Goal: Task Accomplishment & Management: Complete application form

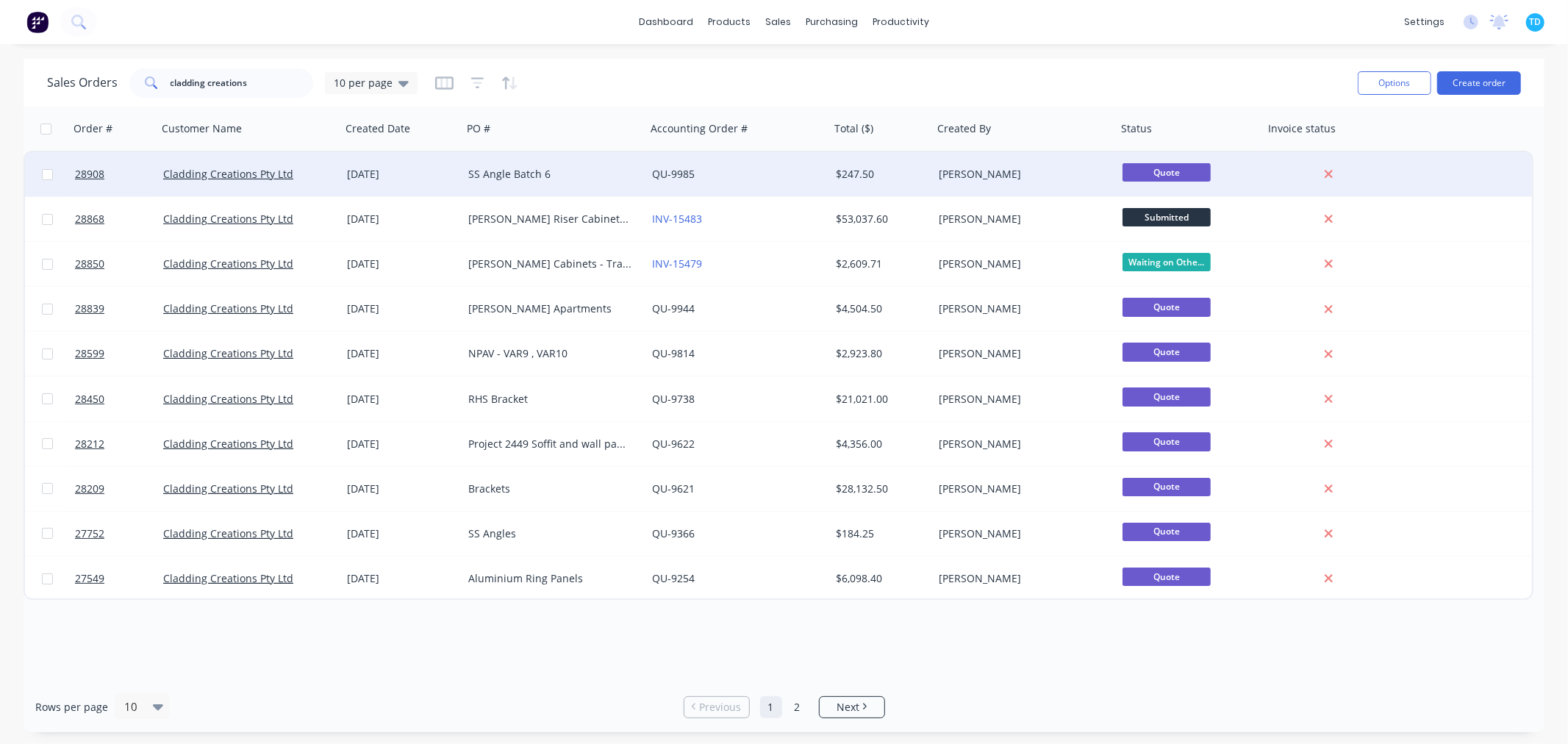
click at [427, 174] on div "[DATE]" at bounding box center [401, 173] width 109 height 15
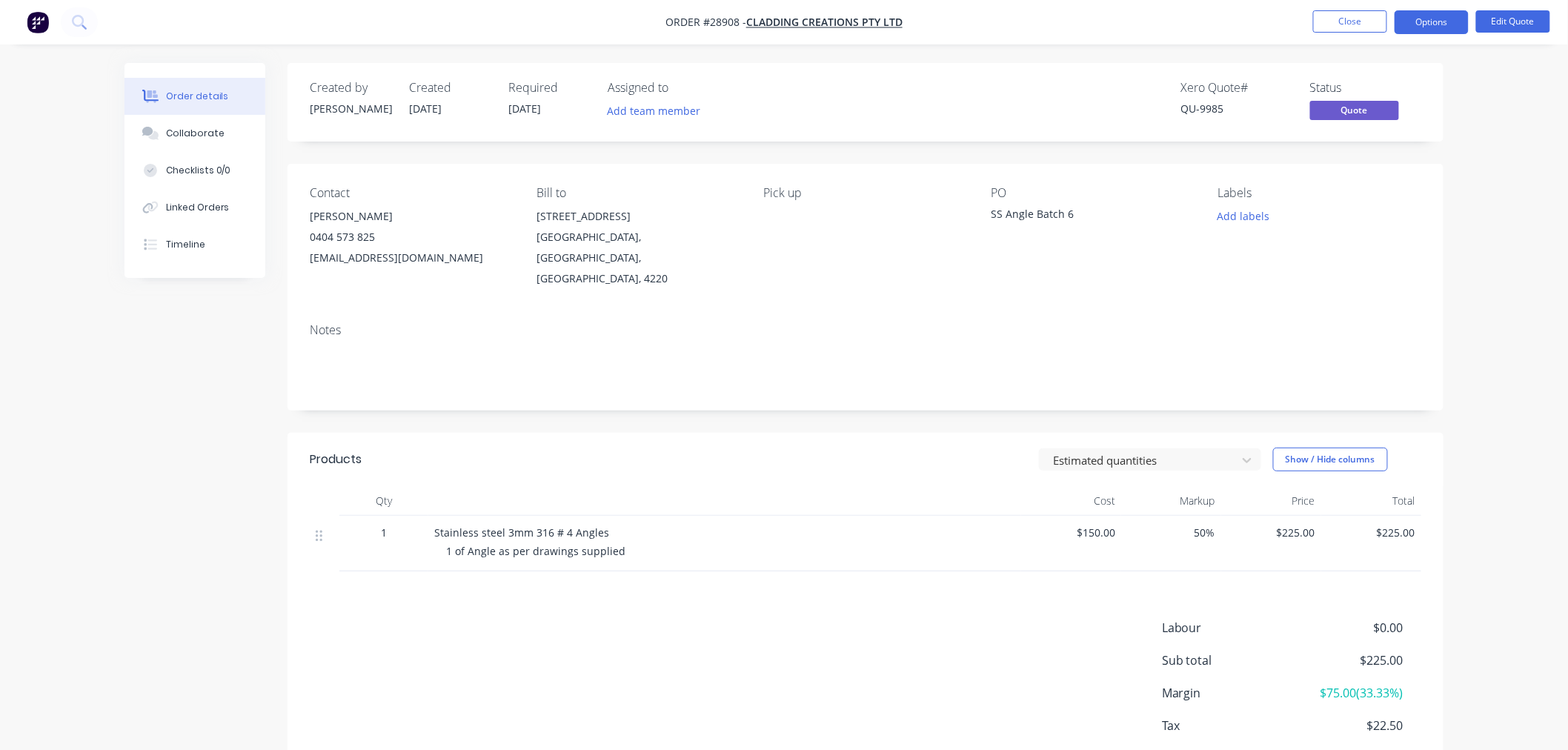
click at [1074, 210] on div "SS Angle Batch 6" at bounding box center [1083, 216] width 185 height 21
click at [1518, 25] on button "Edit Quote" at bounding box center [1513, 21] width 74 height 22
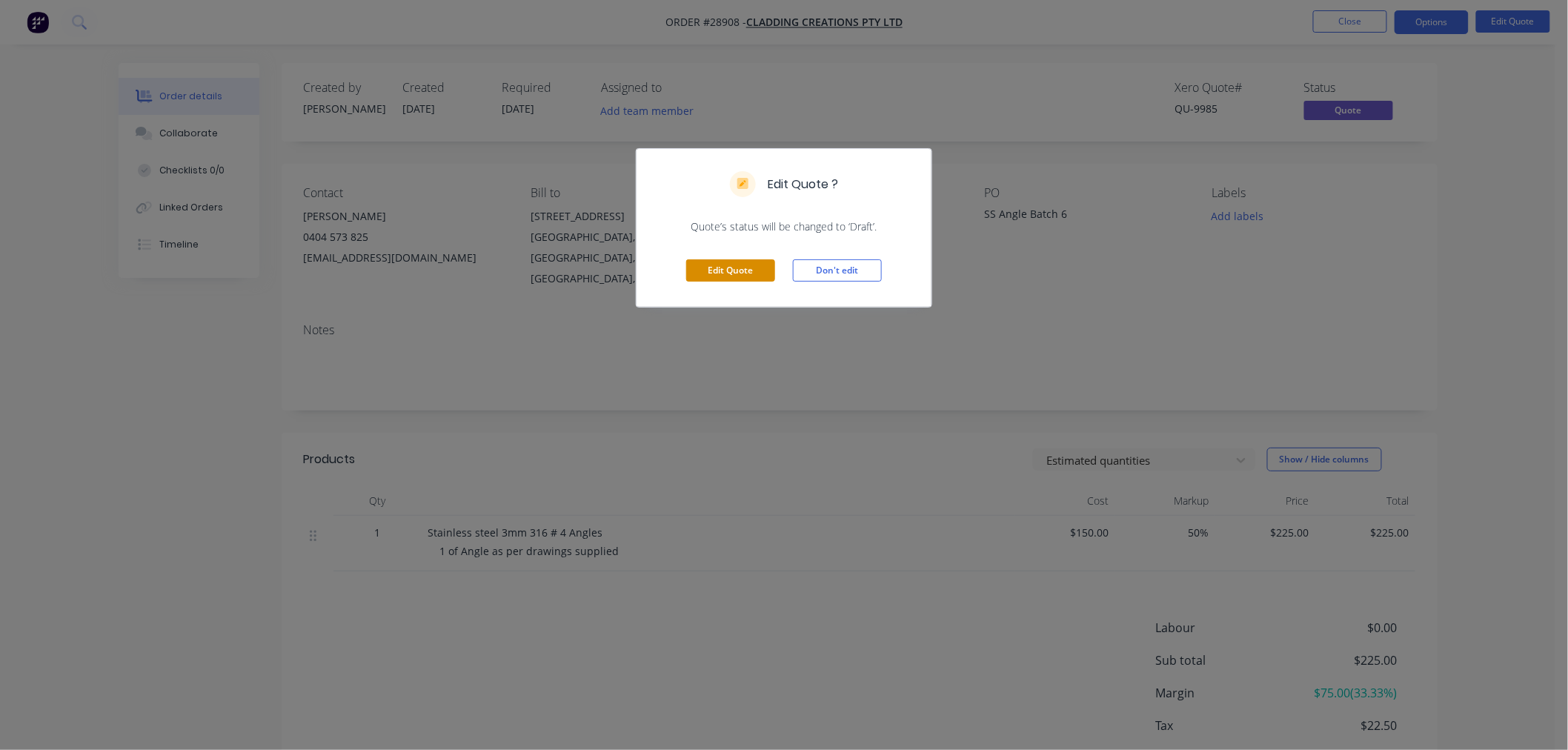
click at [743, 272] on button "Edit Quote" at bounding box center [731, 270] width 89 height 22
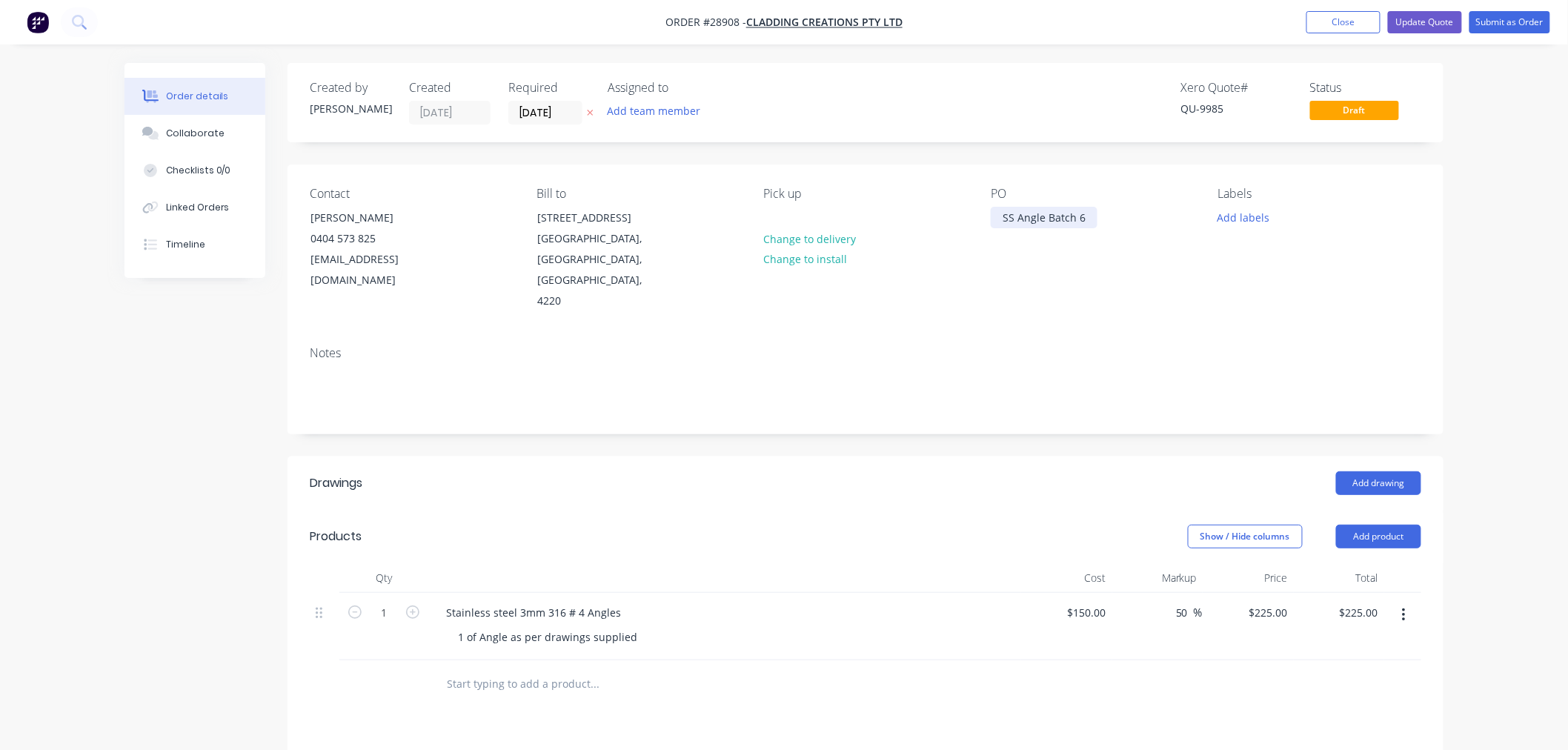
click at [1085, 213] on div "SS Angle Batch 6" at bounding box center [1044, 218] width 107 height 22
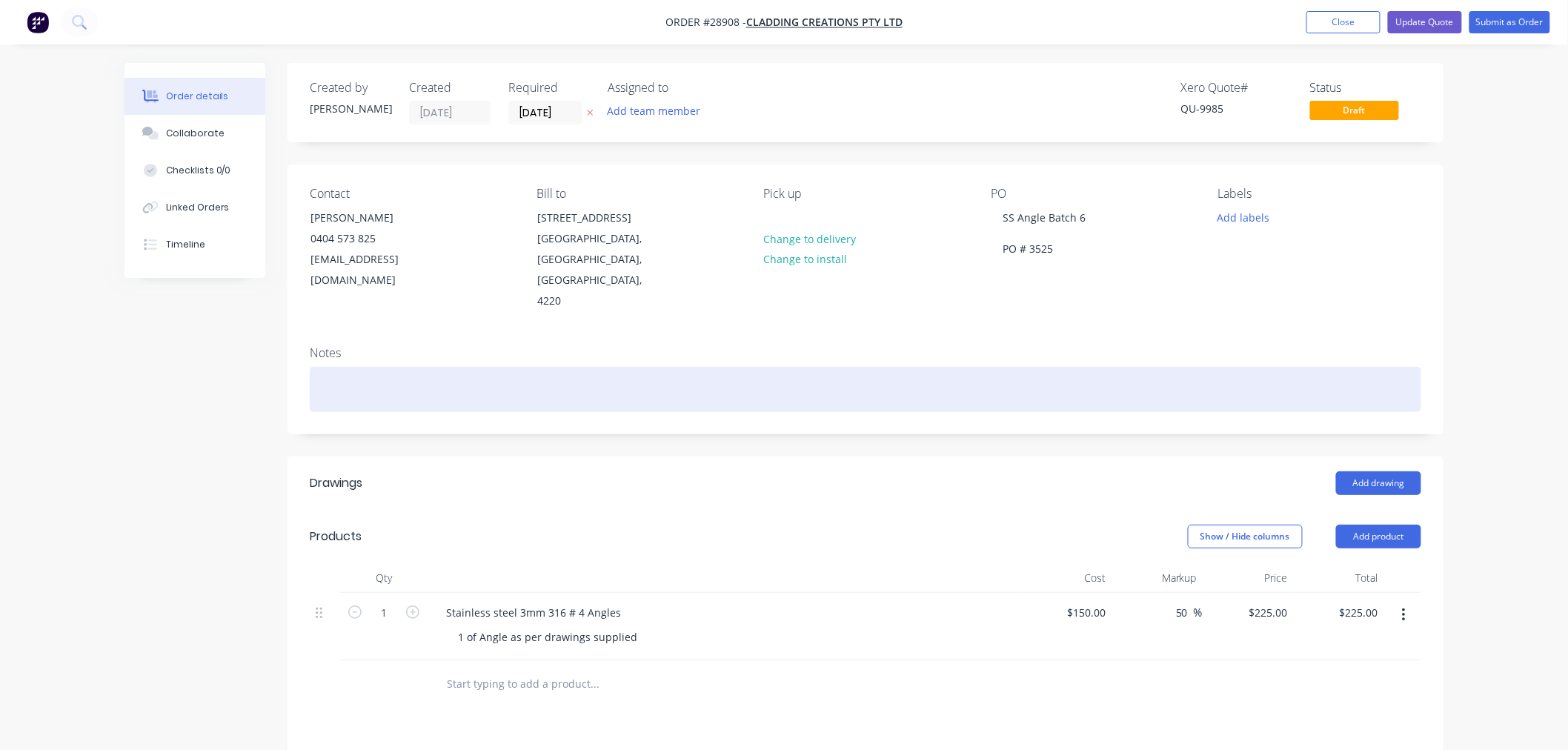
click at [907, 379] on div at bounding box center [866, 389] width 1112 height 45
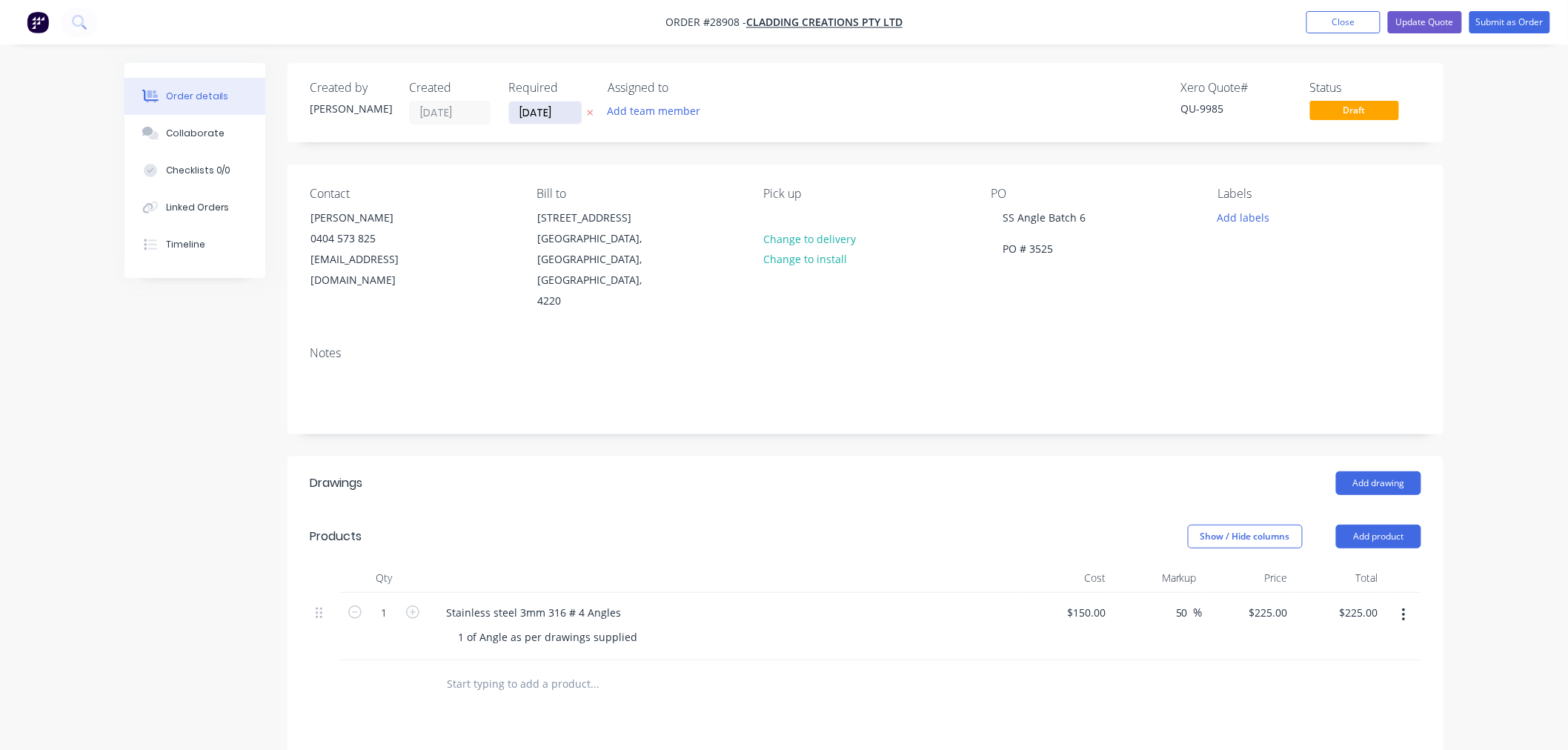
click at [539, 112] on input "[DATE]" at bounding box center [545, 112] width 73 height 22
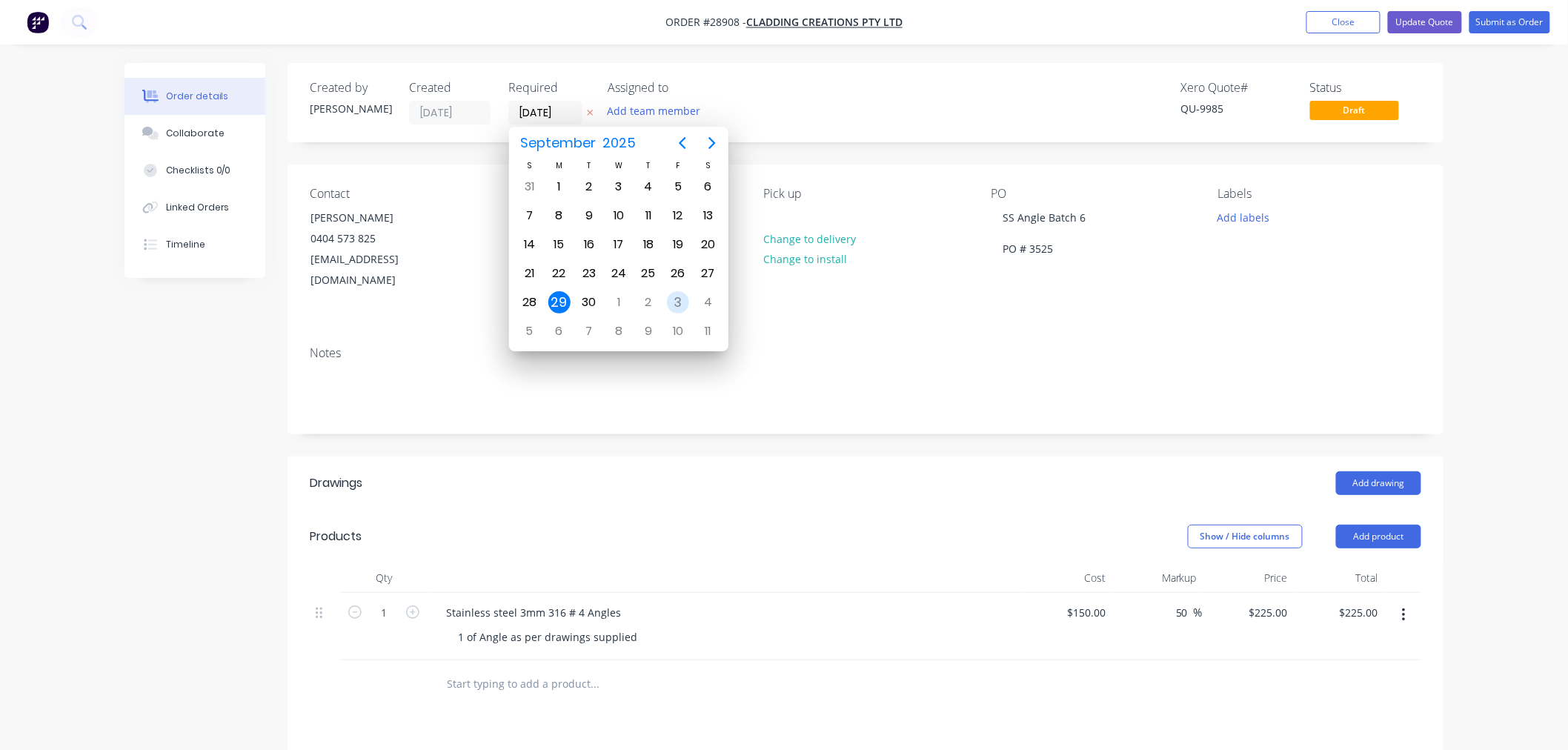
click at [678, 294] on div "3" at bounding box center [678, 302] width 22 height 22
type input "[DATE]"
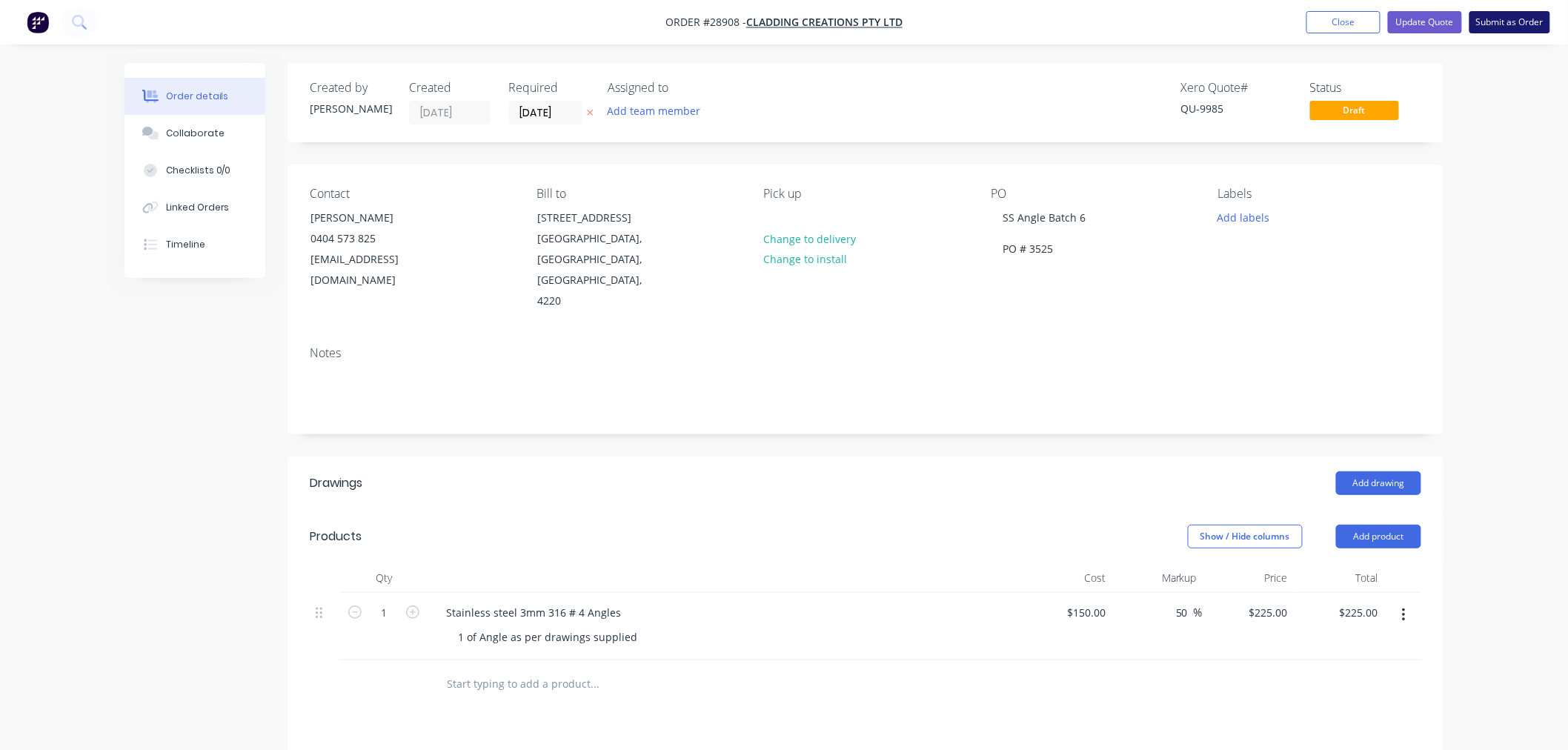
click at [1516, 18] on button "Submit as Order" at bounding box center [1509, 22] width 80 height 22
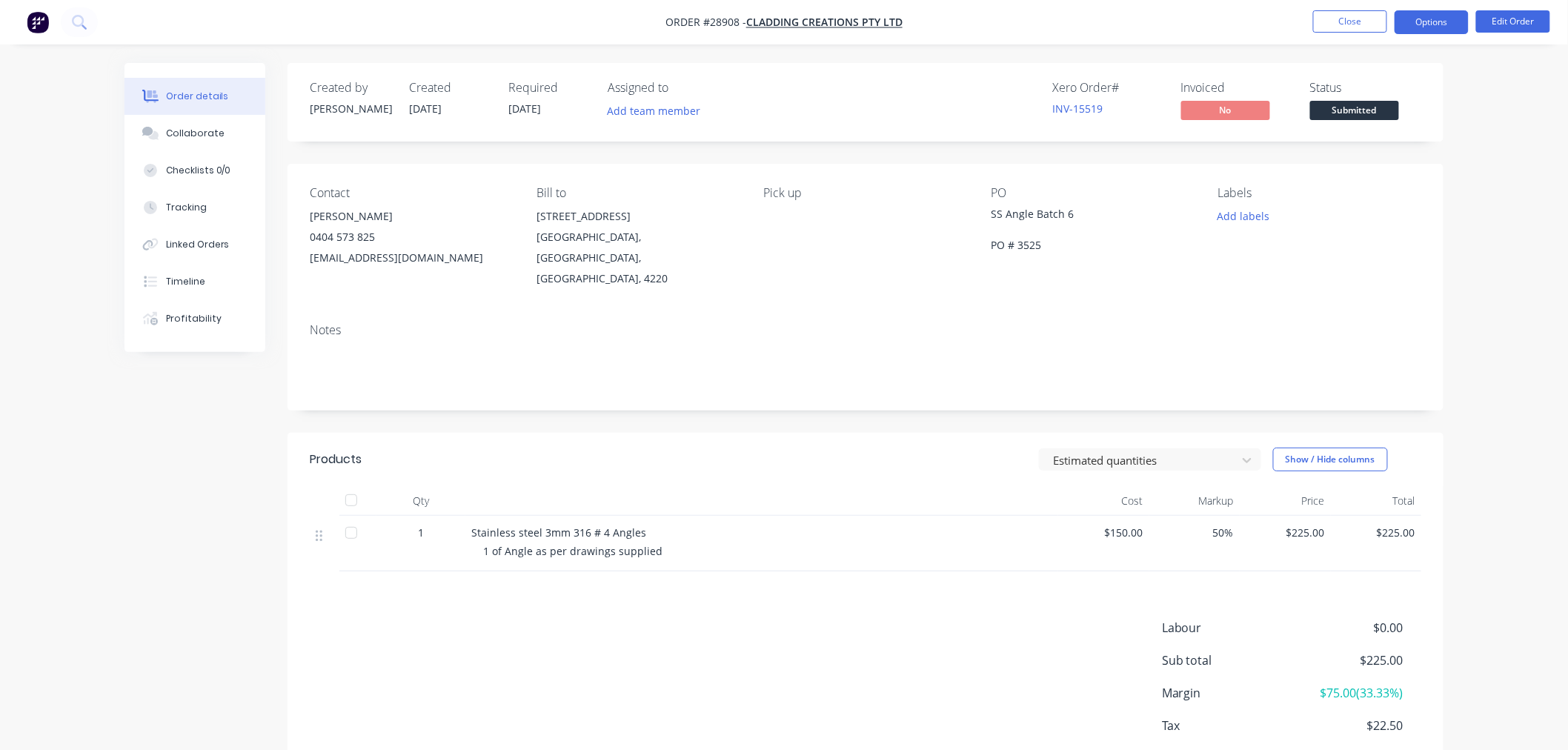
click at [1427, 22] on button "Options" at bounding box center [1431, 22] width 74 height 23
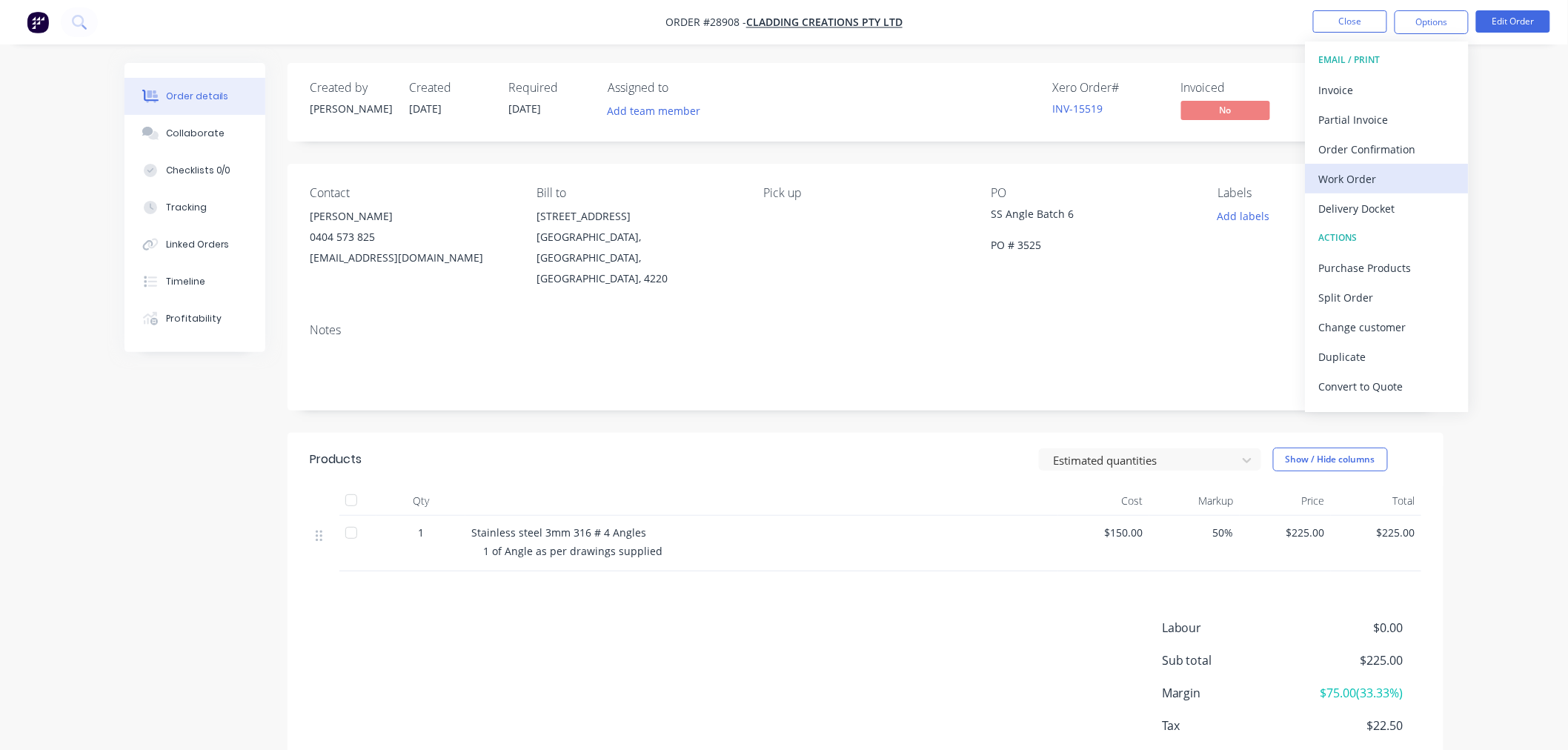
click at [1380, 176] on div "Work Order" at bounding box center [1387, 179] width 137 height 22
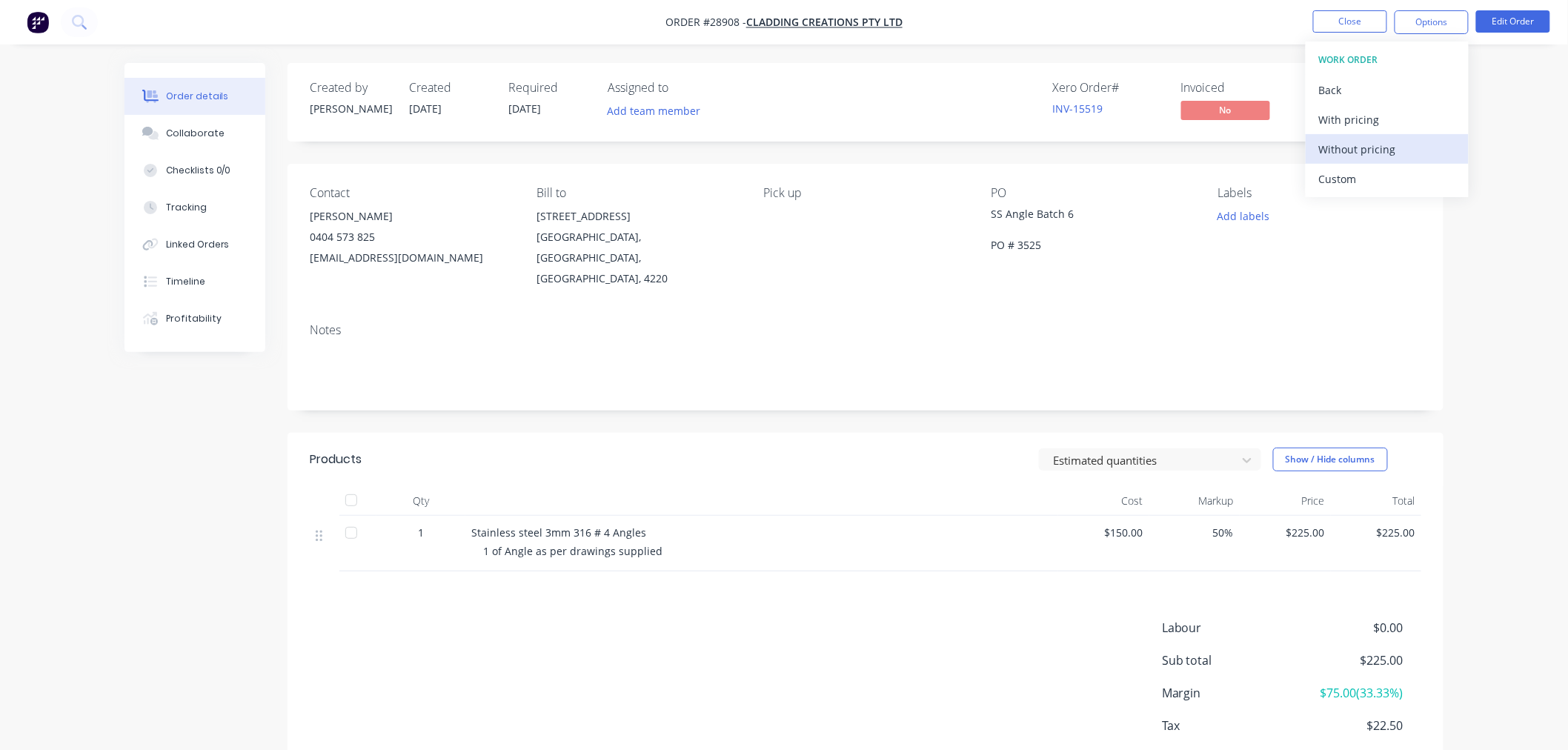
click at [1374, 147] on div "Without pricing" at bounding box center [1387, 149] width 137 height 22
click at [1518, 172] on div "Order details Collaborate Checklists 0/0 Tracking Linked Orders Timeline Profit…" at bounding box center [784, 418] width 1568 height 835
click at [1355, 17] on button "Close" at bounding box center [1350, 21] width 74 height 22
